Goal: Browse casually: Explore the website without a specific task or goal

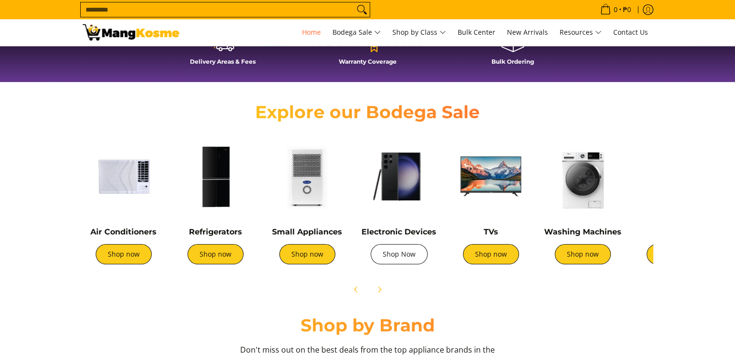
drag, startPoint x: 413, startPoint y: 249, endPoint x: 420, endPoint y: 246, distance: 6.9
click at [413, 249] on link "Shop Now" at bounding box center [398, 254] width 57 height 20
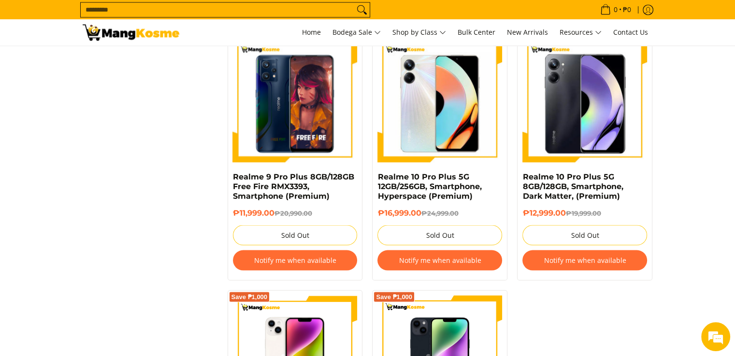
scroll to position [1546, 0]
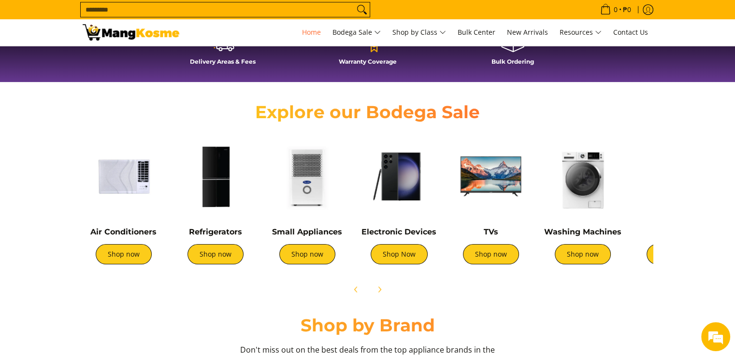
click at [574, 190] on img at bounding box center [582, 177] width 82 height 82
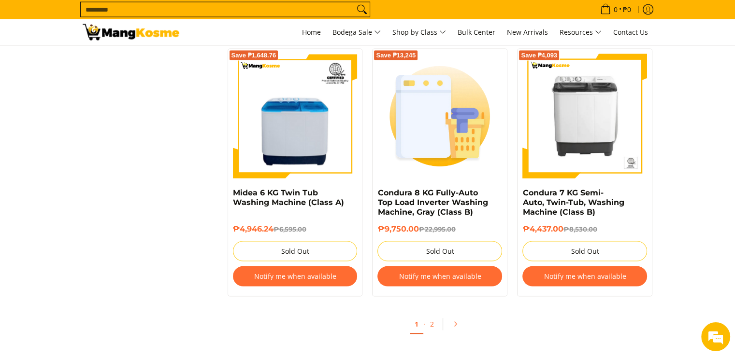
scroll to position [1980, 0]
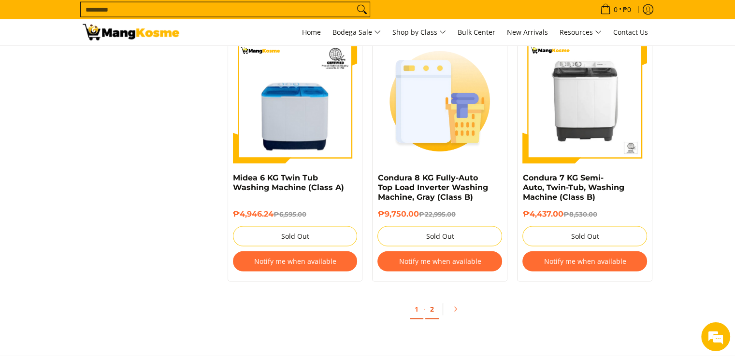
click at [429, 312] on link "2" at bounding box center [432, 310] width 14 height 20
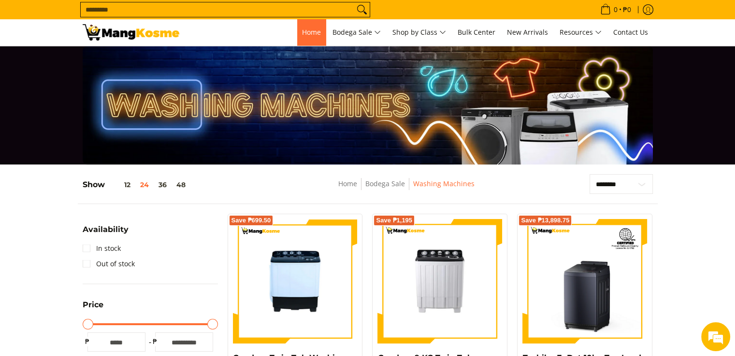
click at [310, 33] on span "Home" at bounding box center [311, 32] width 19 height 9
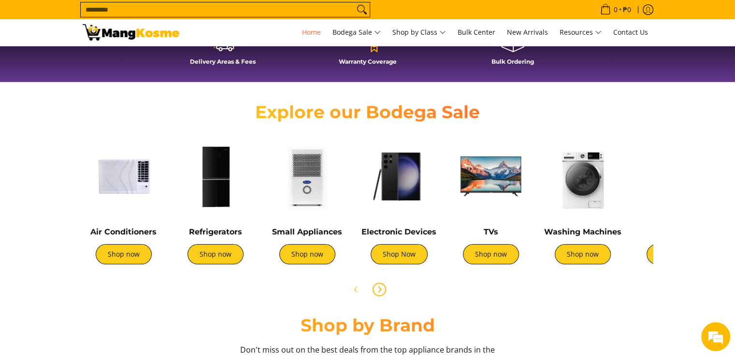
click at [381, 290] on icon "Next" at bounding box center [379, 290] width 8 height 8
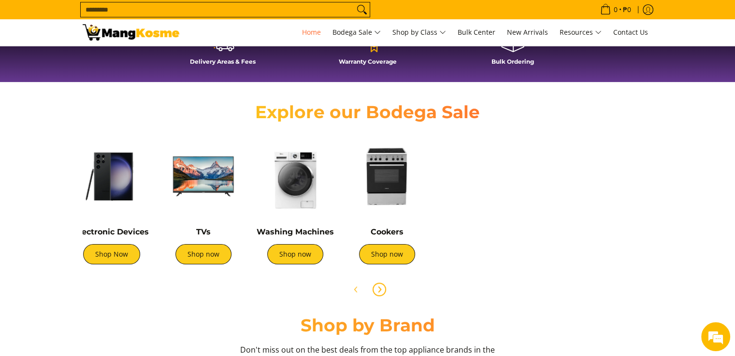
scroll to position [0, 322]
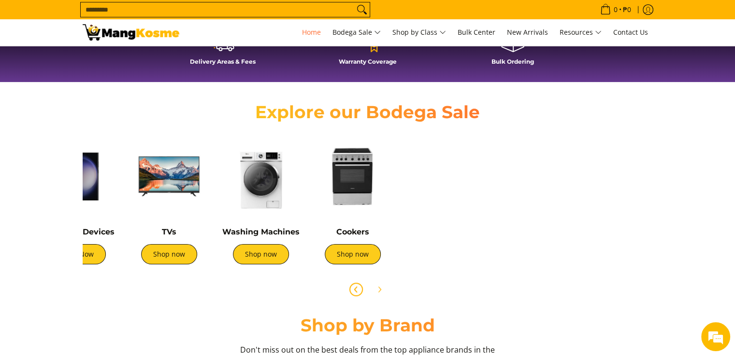
click at [348, 288] on button "Previous" at bounding box center [355, 289] width 21 height 21
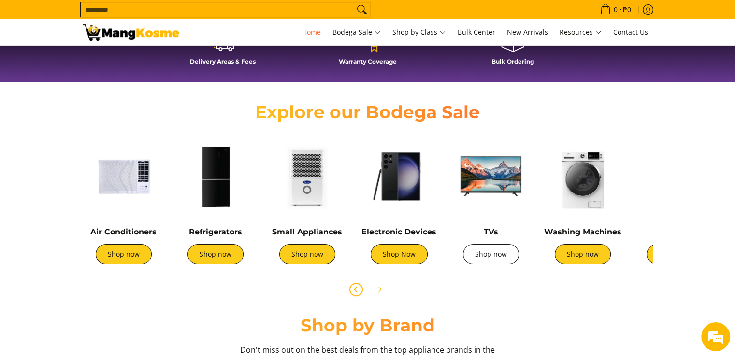
scroll to position [0, 384]
click at [500, 248] on link "Shop now" at bounding box center [491, 254] width 56 height 20
